Goal: Find contact information: Find contact information

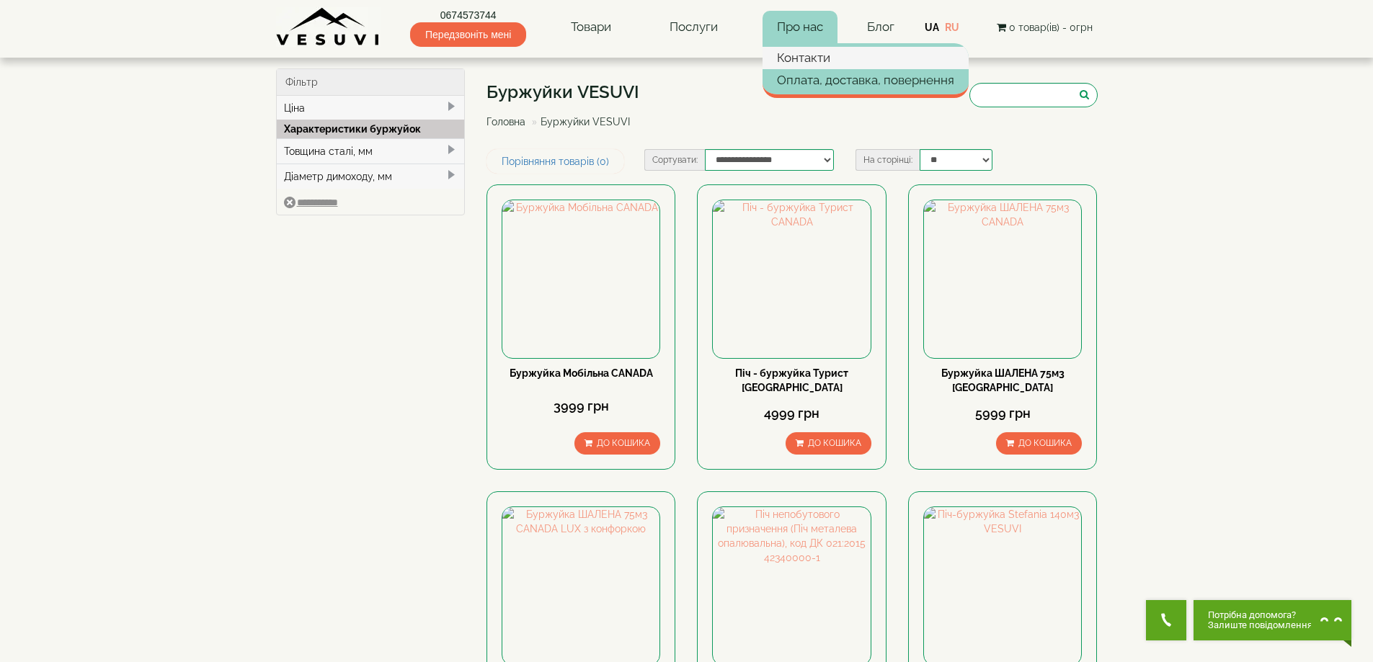
click at [802, 58] on link "Контакти" at bounding box center [865, 58] width 206 height 22
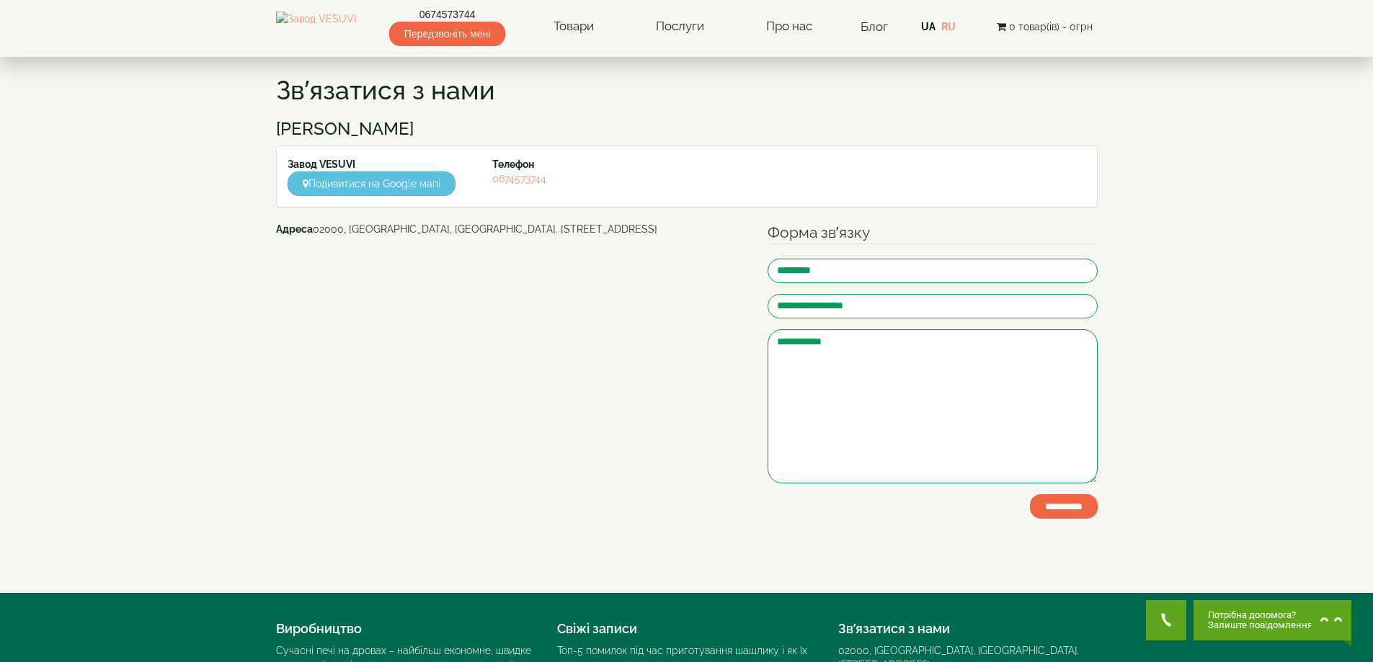
scroll to position [144, 0]
